Goal: Information Seeking & Learning: Learn about a topic

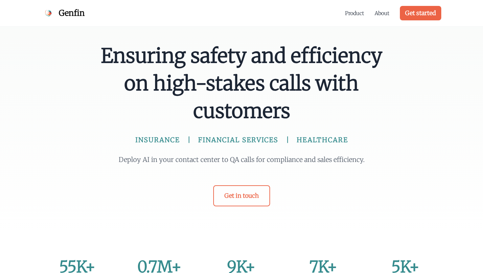
click at [274, 69] on span "Ensuring safety and efficiency on high-stakes calls with customers" at bounding box center [242, 83] width 284 height 83
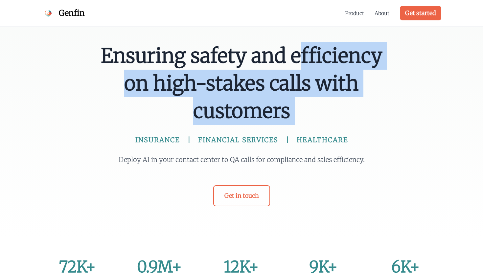
click at [274, 69] on span "Ensuring safety and efficiency on high-stakes calls with customers" at bounding box center [242, 83] width 284 height 83
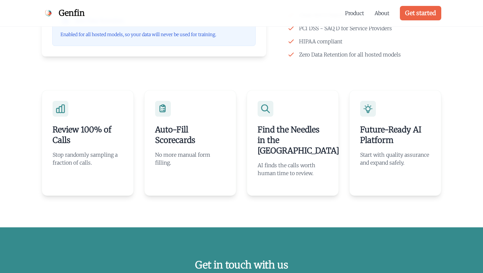
scroll to position [1431, 0]
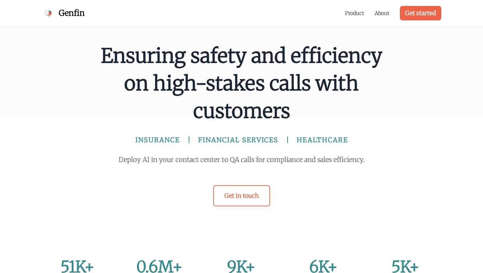
click at [181, 66] on span "Ensuring safety and efficiency on high-stakes calls with customers" at bounding box center [242, 83] width 284 height 83
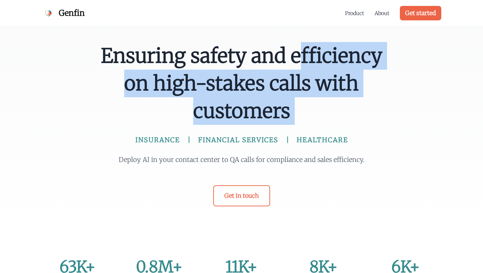
click at [181, 66] on span "Ensuring safety and efficiency on high-stakes calls with customers" at bounding box center [242, 83] width 284 height 83
copy h1 "Ensuring safety and efficiency on high-stakes calls with customers INSURANCE FI…"
